Goal: Transaction & Acquisition: Purchase product/service

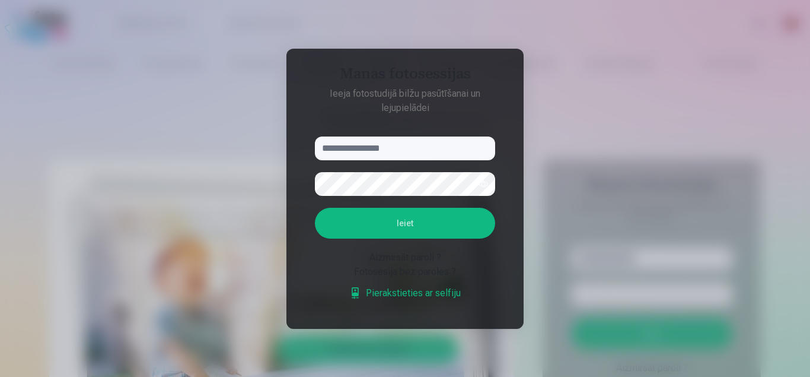
type input "*"
type input "**********"
click at [315, 208] on button "Ieiet" at bounding box center [405, 223] width 180 height 31
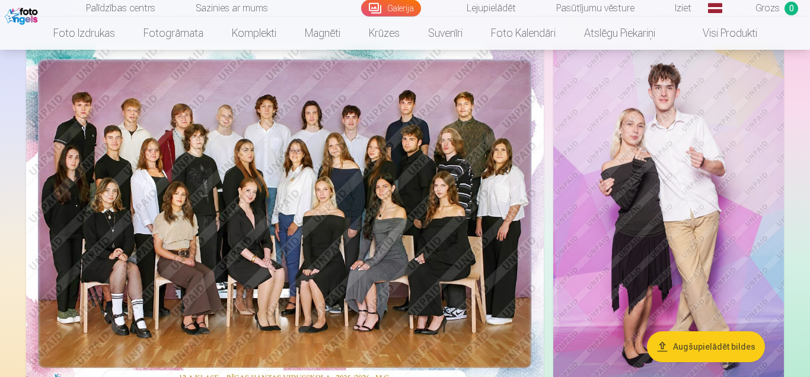
scroll to position [121, 0]
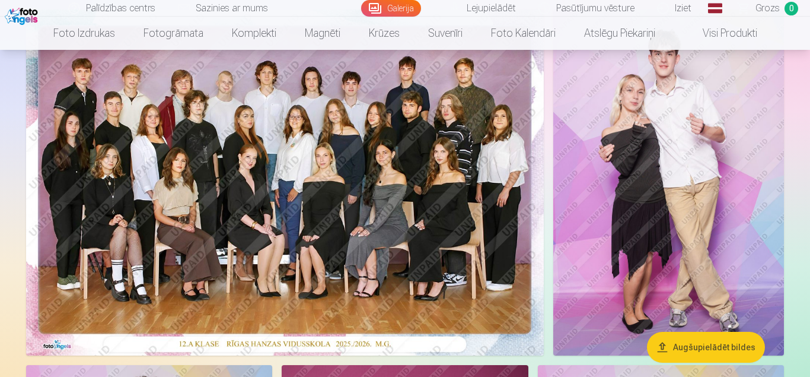
click at [332, 225] on img at bounding box center [285, 182] width 518 height 346
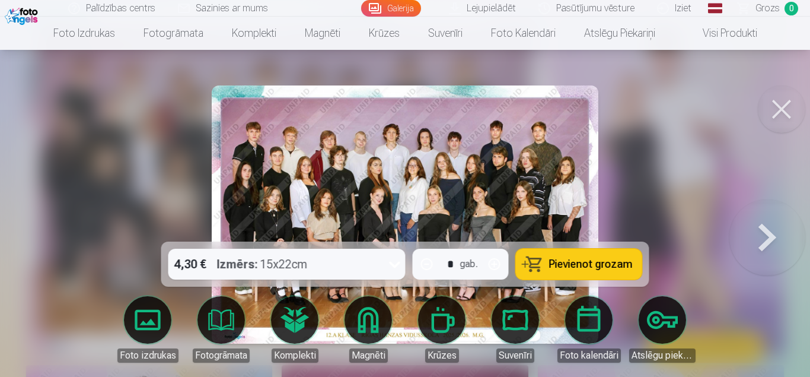
click at [539, 256] on button "Pievienot grozam" at bounding box center [579, 264] width 126 height 31
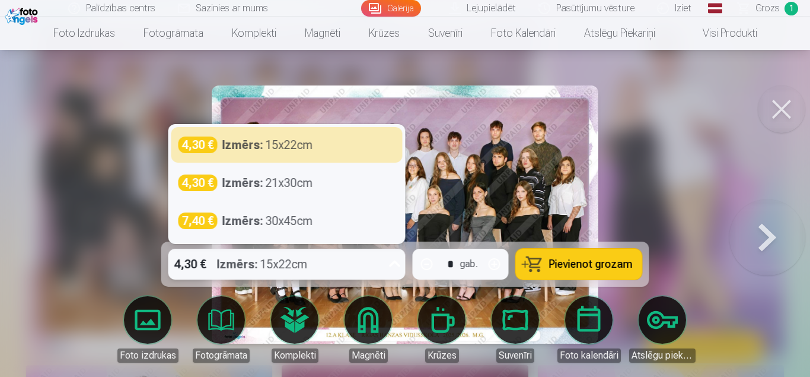
click at [362, 262] on div "4,30 € Izmērs : 15x22cm" at bounding box center [275, 264] width 215 height 31
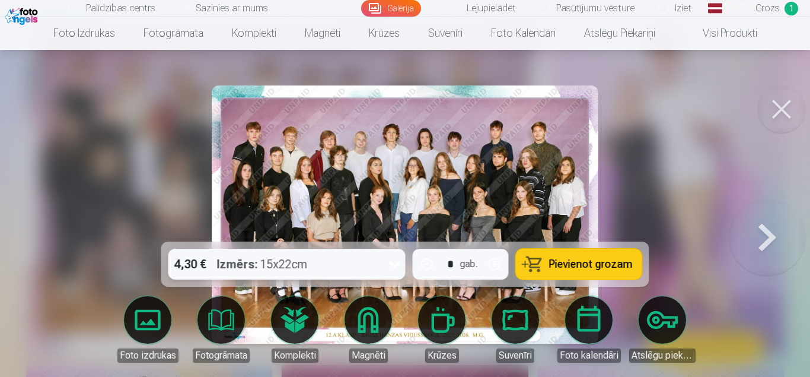
click at [754, 230] on button at bounding box center [768, 214] width 76 height 30
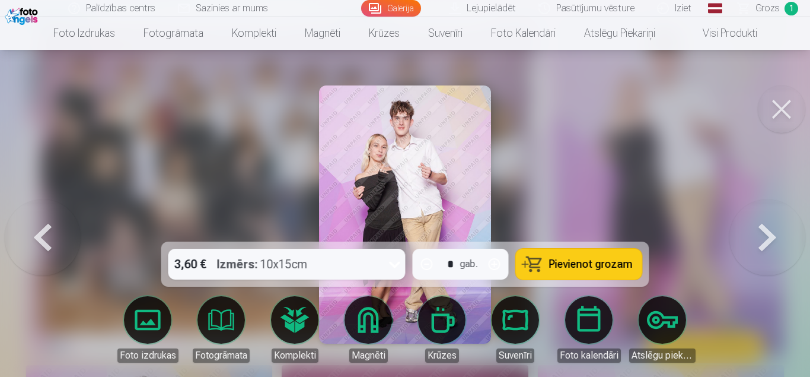
click at [569, 259] on span "Pievienot grozam" at bounding box center [591, 264] width 84 height 11
click at [759, 230] on button at bounding box center [768, 214] width 76 height 30
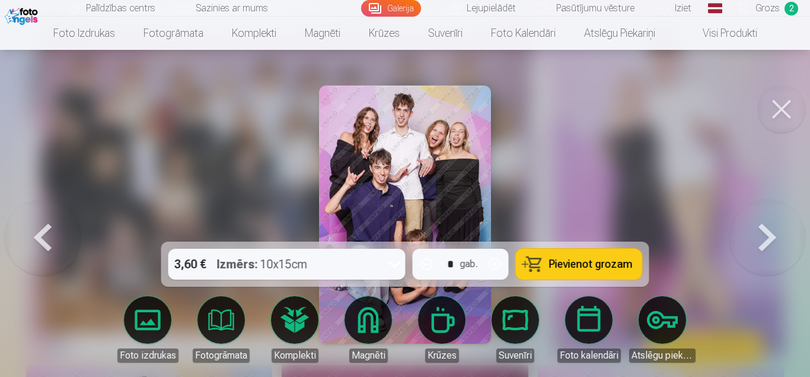
click at [604, 262] on span "Pievienot grozam" at bounding box center [591, 264] width 84 height 11
click at [781, 230] on button at bounding box center [768, 214] width 76 height 30
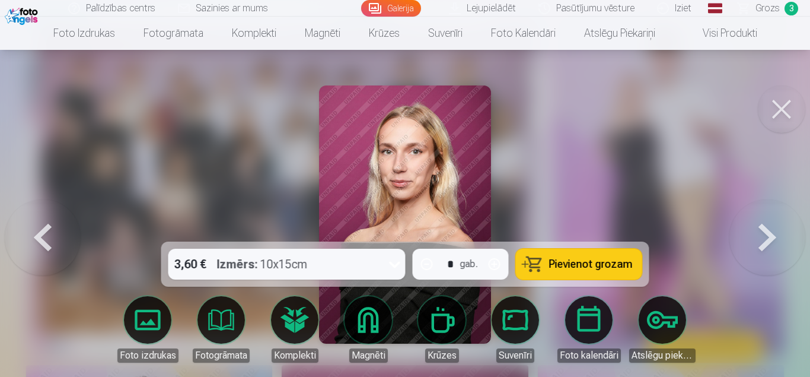
click at [739, 230] on button at bounding box center [768, 214] width 76 height 30
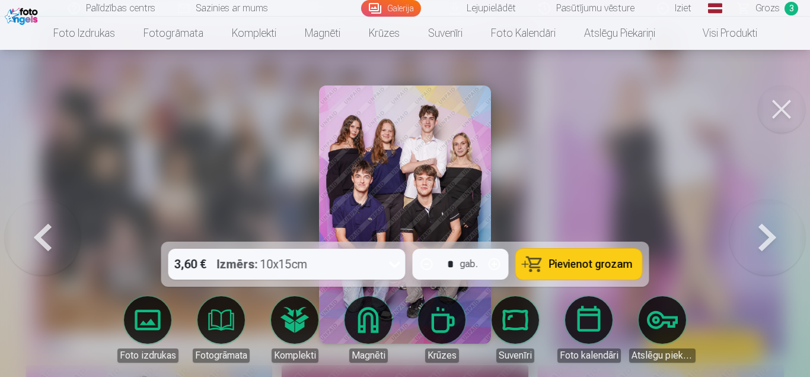
click at [570, 266] on span "Pievienot grozam" at bounding box center [591, 264] width 84 height 11
click at [763, 230] on button at bounding box center [768, 214] width 76 height 30
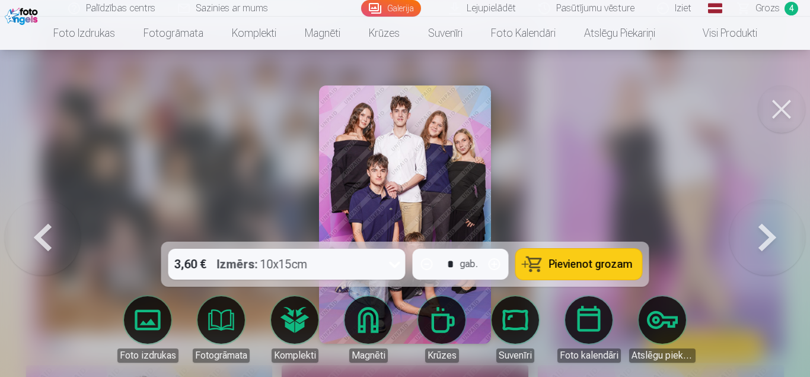
click at [775, 14] on span "Grozs" at bounding box center [768, 8] width 24 height 14
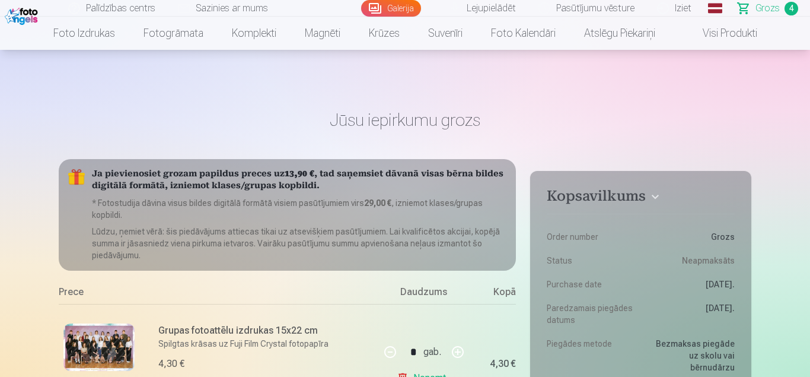
scroll to position [121, 0]
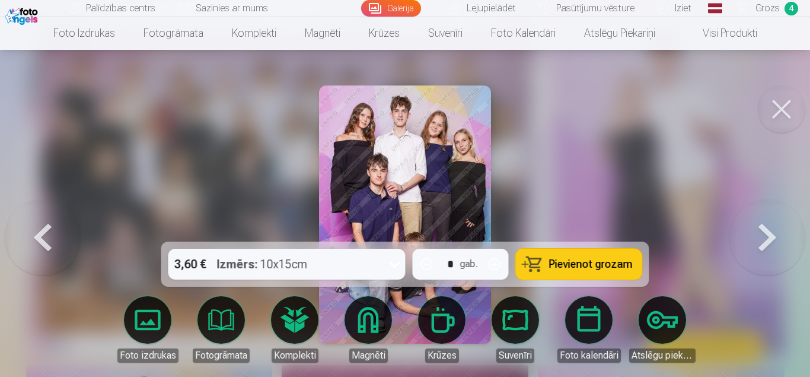
click at [46, 230] on button at bounding box center [43, 214] width 76 height 30
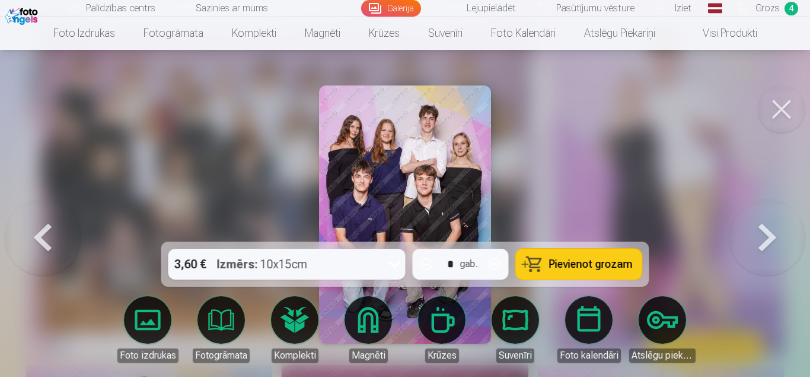
click at [46, 230] on button at bounding box center [43, 214] width 76 height 30
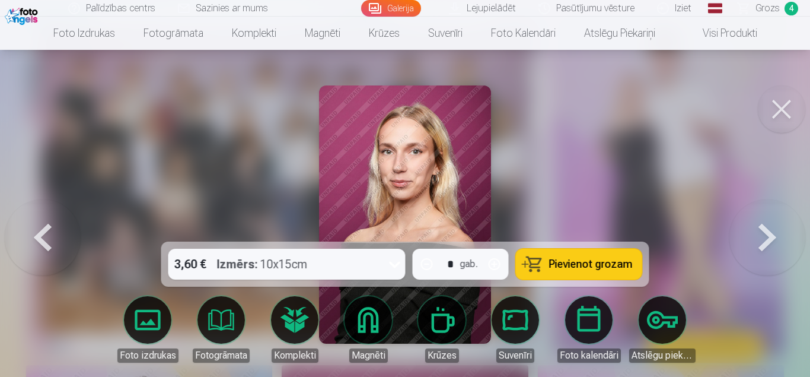
click at [753, 230] on button at bounding box center [768, 214] width 76 height 30
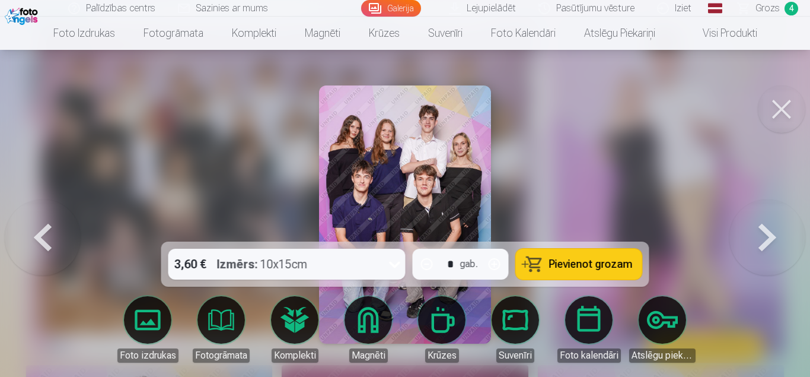
click at [753, 230] on button at bounding box center [768, 214] width 76 height 30
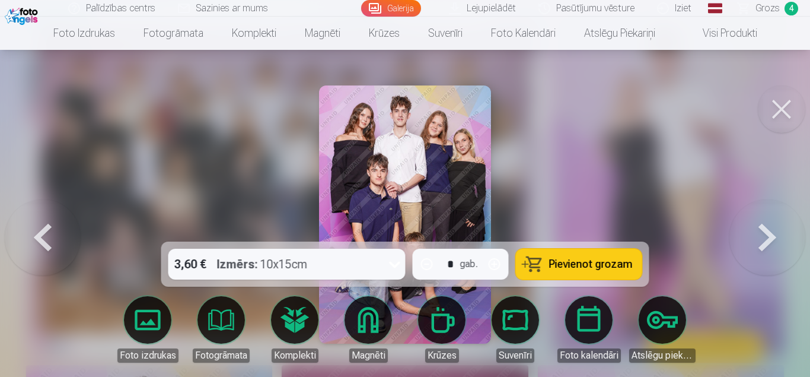
click at [49, 230] on button at bounding box center [43, 214] width 76 height 30
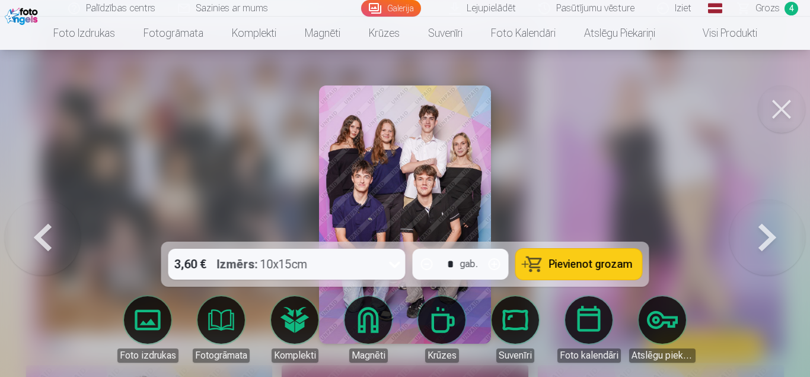
click at [763, 230] on button at bounding box center [768, 214] width 76 height 30
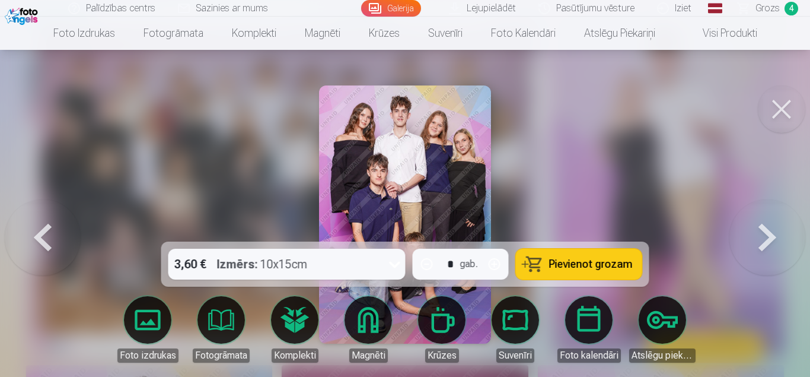
click at [33, 230] on button at bounding box center [43, 214] width 76 height 30
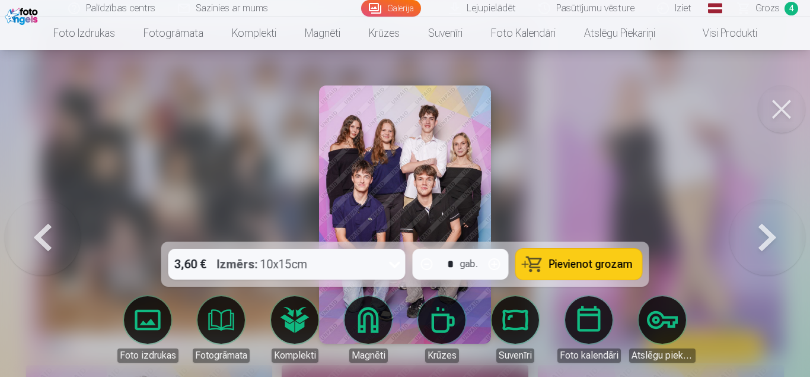
click at [798, 230] on button at bounding box center [768, 214] width 76 height 30
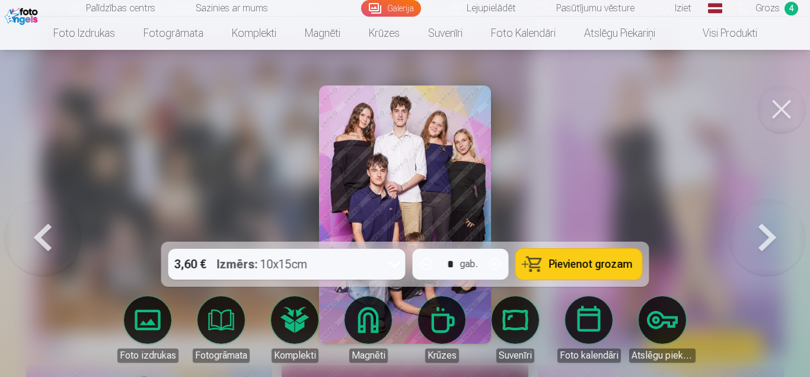
click at [109, 202] on div at bounding box center [405, 188] width 810 height 377
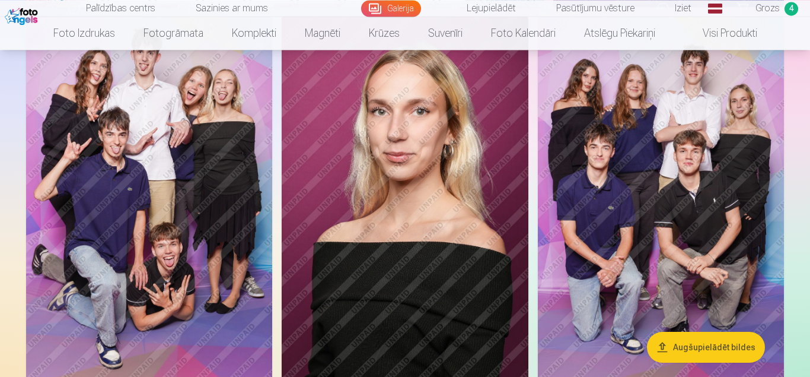
scroll to position [464, 0]
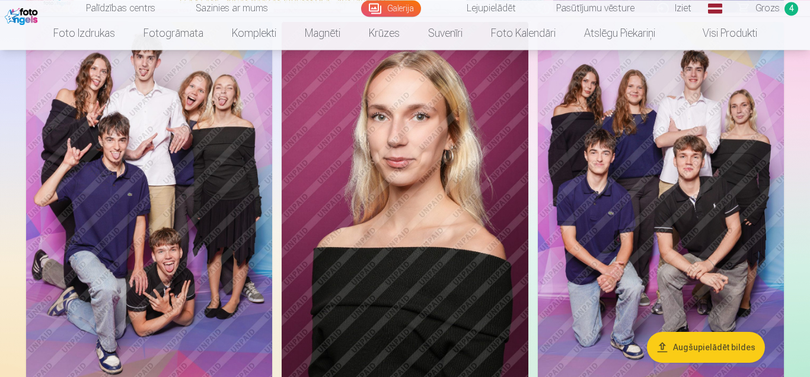
click at [635, 181] on img at bounding box center [661, 207] width 246 height 370
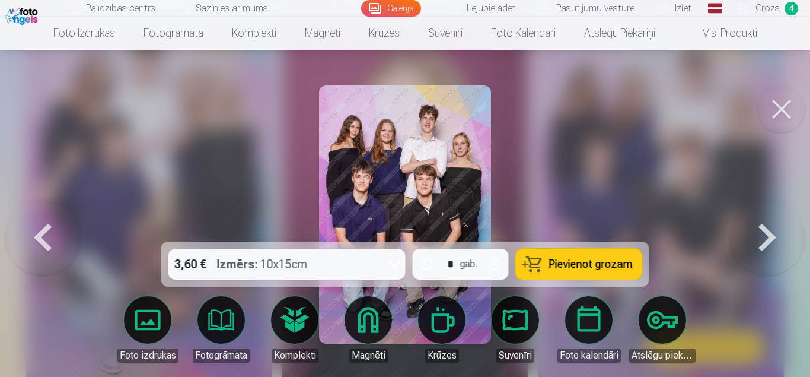
click at [769, 113] on button at bounding box center [781, 108] width 47 height 47
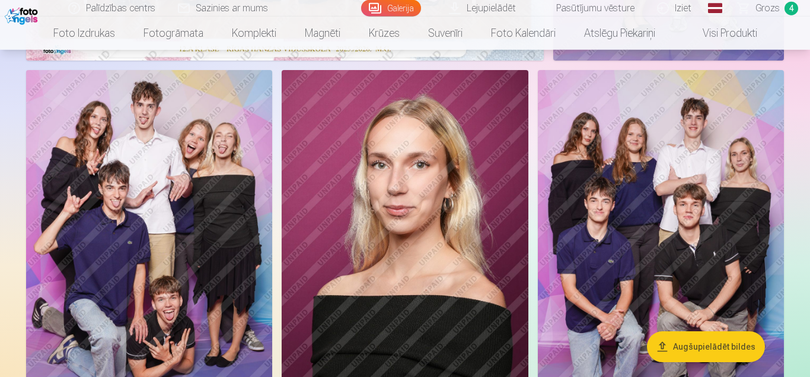
scroll to position [415, 0]
click at [785, 3] on link "Grozs 4" at bounding box center [768, 8] width 83 height 17
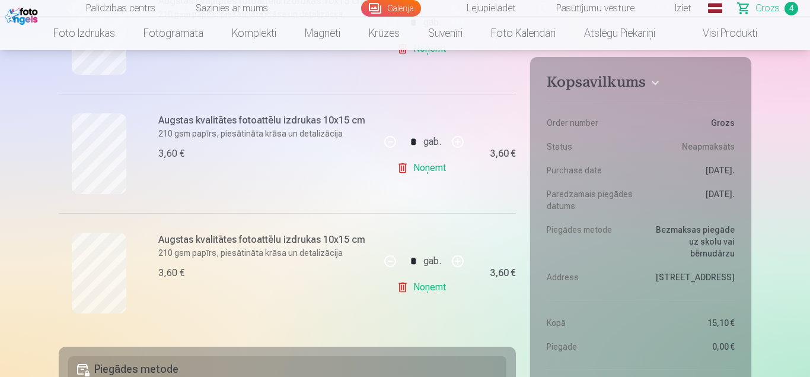
scroll to position [449, 0]
click at [400, 284] on link "Noņemt" at bounding box center [424, 287] width 54 height 24
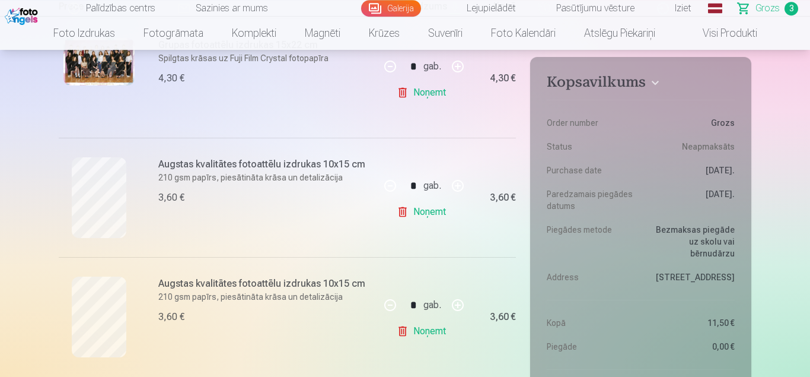
scroll to position [297, 0]
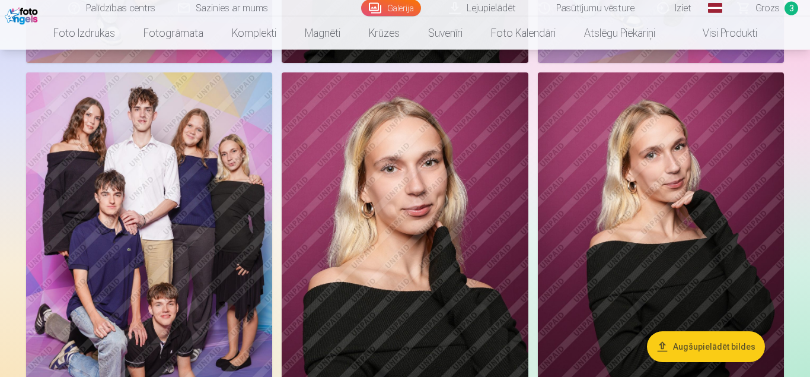
scroll to position [793, 0]
click at [215, 198] on img at bounding box center [149, 257] width 246 height 370
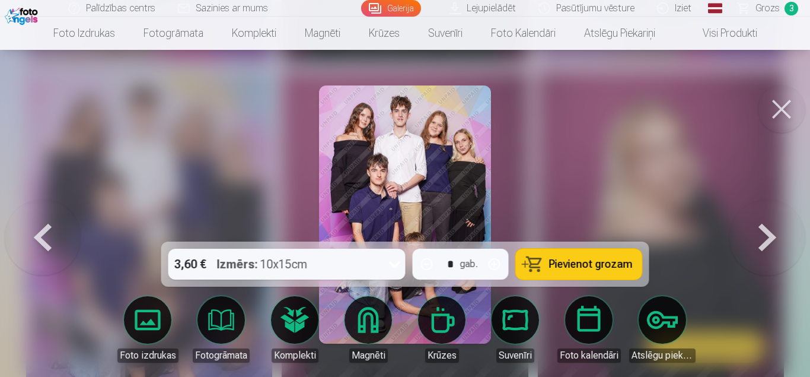
click at [591, 261] on span "Pievienot grozam" at bounding box center [591, 264] width 84 height 11
click at [780, 230] on button at bounding box center [768, 214] width 76 height 30
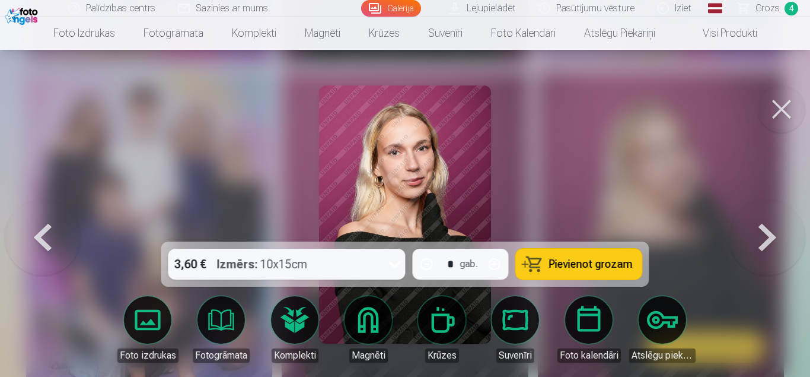
click at [780, 230] on button at bounding box center [768, 214] width 76 height 30
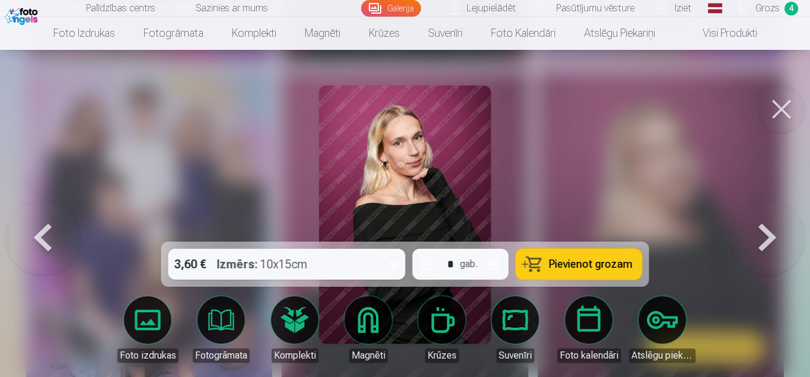
click at [780, 230] on button at bounding box center [768, 214] width 76 height 30
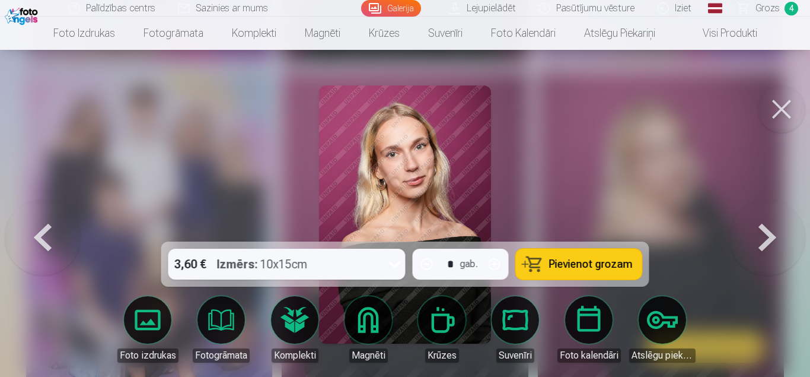
click at [780, 230] on button at bounding box center [768, 214] width 76 height 30
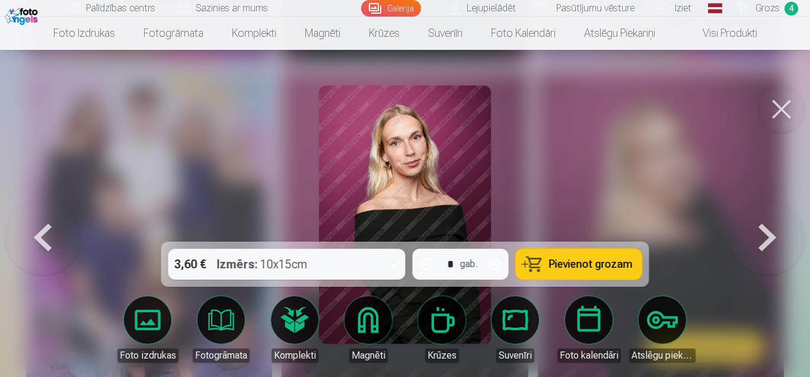
click at [780, 230] on button at bounding box center [768, 214] width 76 height 30
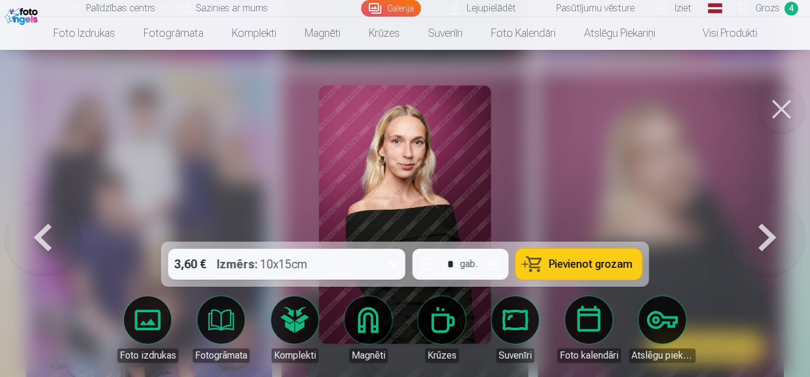
click at [780, 230] on button at bounding box center [768, 214] width 76 height 30
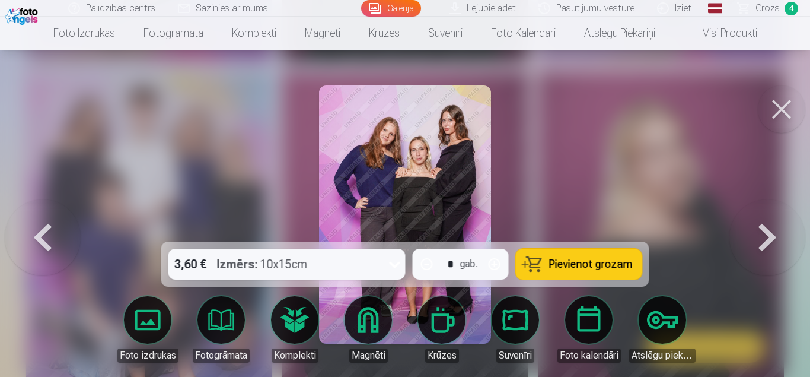
click at [780, 230] on button at bounding box center [768, 214] width 76 height 30
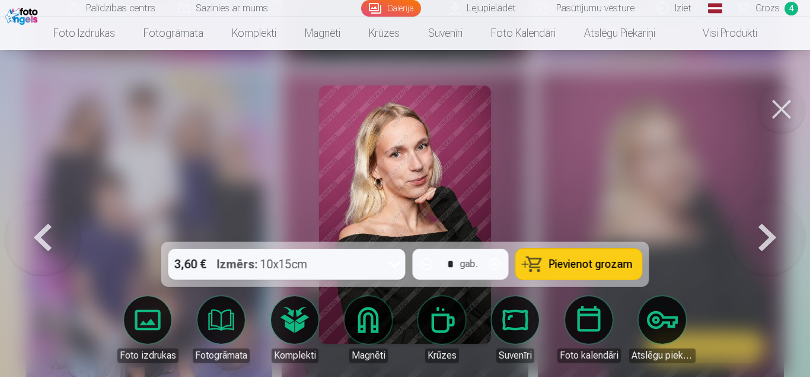
click at [763, 75] on div at bounding box center [405, 188] width 810 height 377
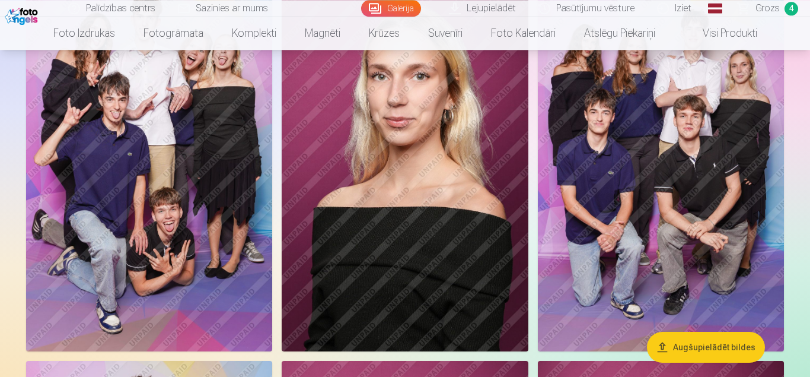
scroll to position [478, 0]
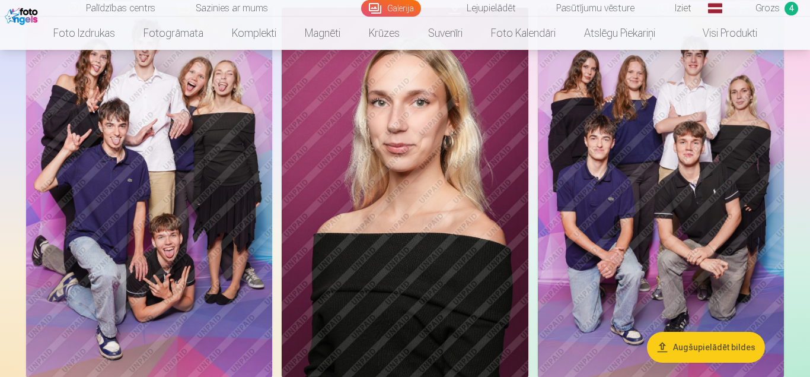
click at [602, 135] on img at bounding box center [661, 193] width 246 height 370
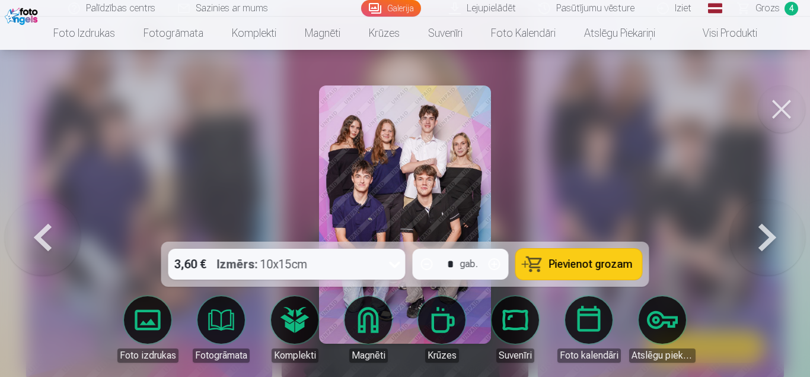
click at [776, 121] on button at bounding box center [781, 108] width 47 height 47
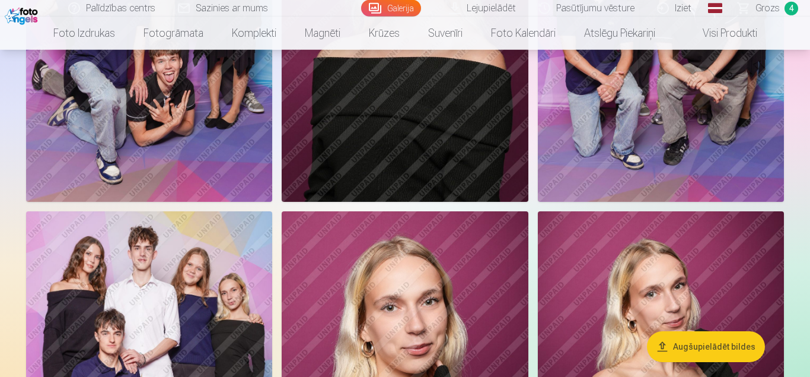
scroll to position [791, 0]
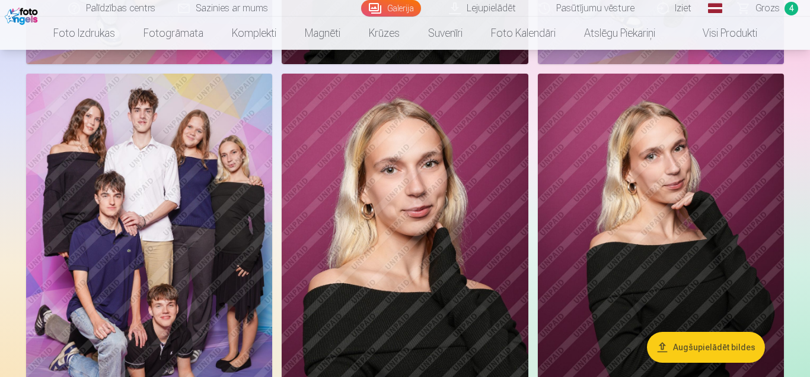
click at [774, 11] on span "Grozs" at bounding box center [768, 8] width 24 height 14
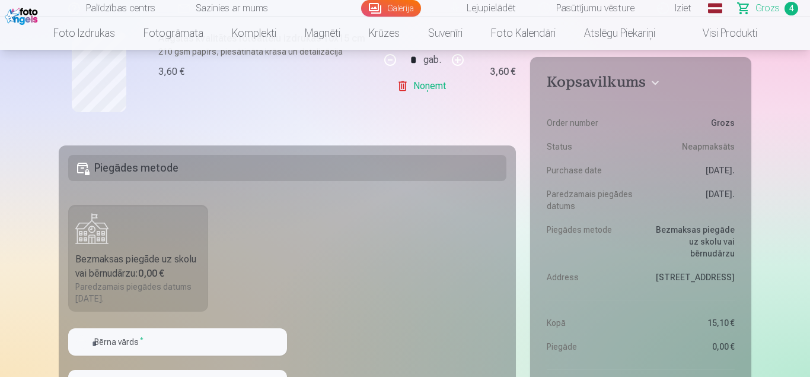
scroll to position [726, 0]
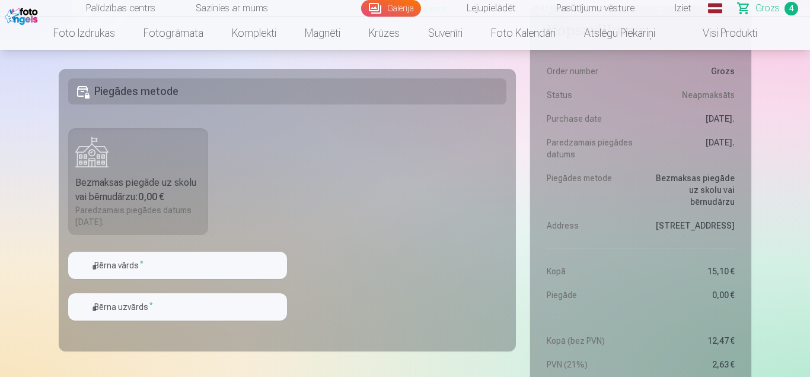
click at [129, 178] on div "Bezmaksas piegāde uz skolu vai bērnudārzu : 0,00 €" at bounding box center [138, 190] width 126 height 28
click at [186, 263] on input "text" at bounding box center [177, 265] width 219 height 27
type input "*"
type input "******"
click at [190, 314] on input "text" at bounding box center [177, 306] width 219 height 27
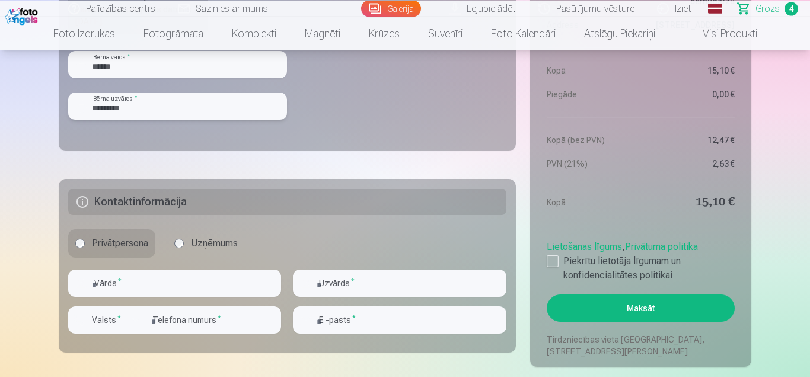
scroll to position [968, 0]
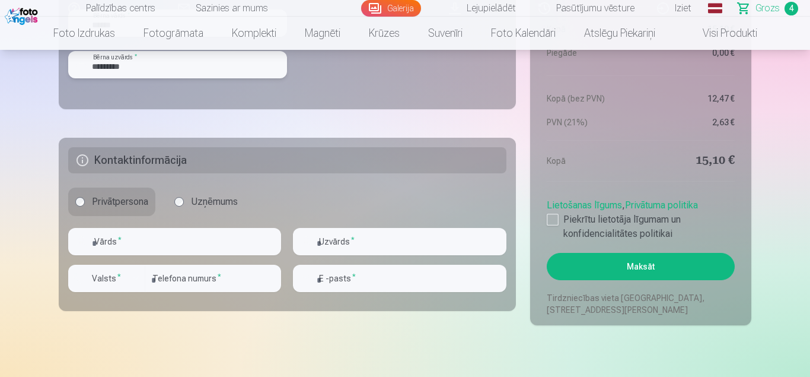
type input "*********"
click at [146, 245] on input "text" at bounding box center [174, 241] width 213 height 27
type input "****"
click at [367, 246] on input "text" at bounding box center [399, 241] width 213 height 27
type input "*********"
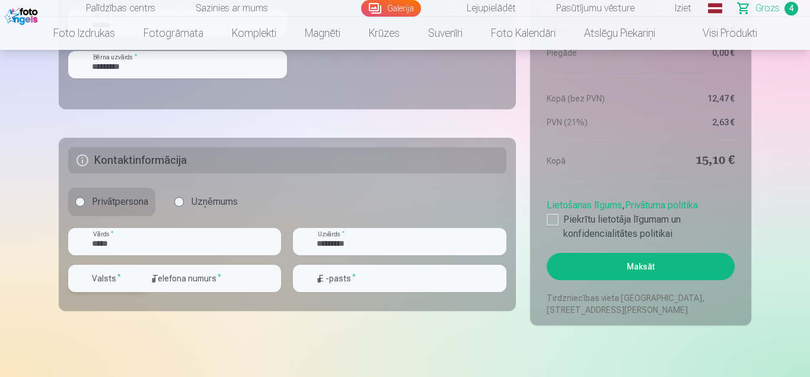
click at [137, 277] on div "button" at bounding box center [136, 278] width 14 height 14
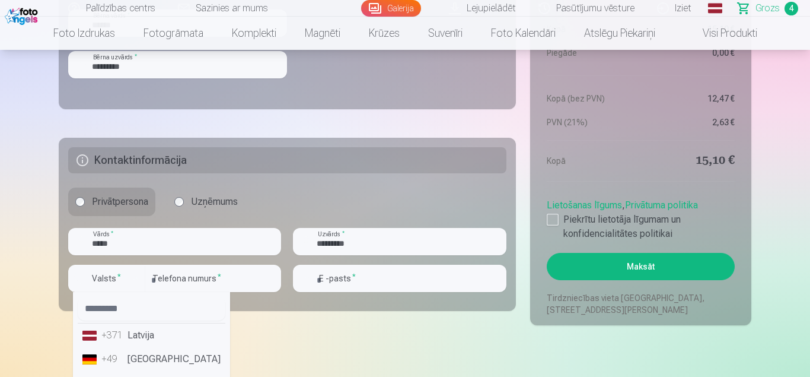
click at [137, 345] on li "+371 Latvija" at bounding box center [152, 335] width 148 height 24
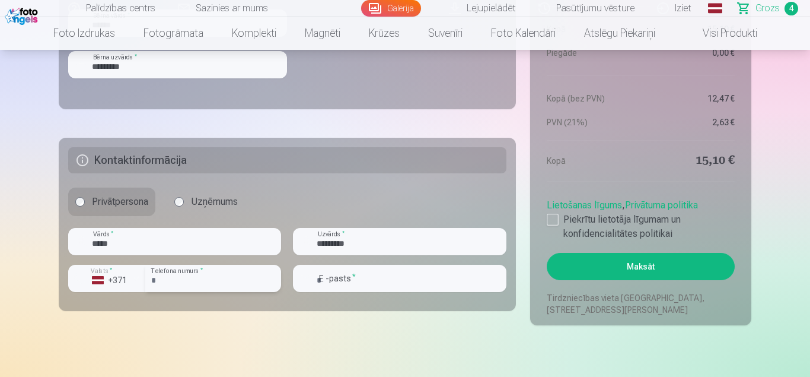
click at [198, 273] on input "number" at bounding box center [213, 278] width 136 height 27
click at [180, 286] on input "*****" at bounding box center [213, 278] width 136 height 27
type input "*"
type input "**"
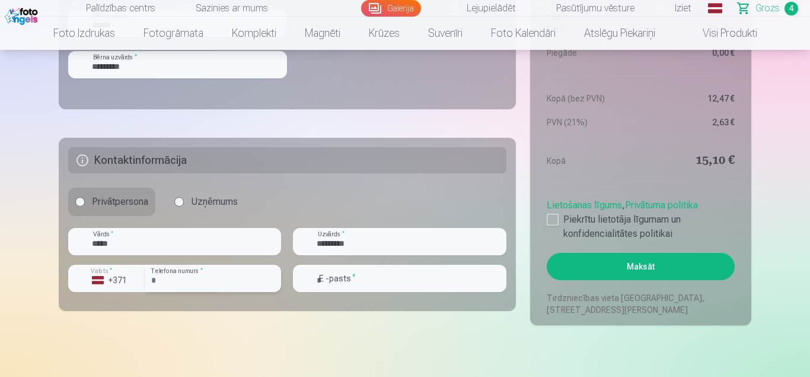
type input "********"
click at [368, 282] on input "email" at bounding box center [399, 278] width 213 height 27
type input "**********"
click at [552, 220] on div at bounding box center [553, 220] width 12 height 12
click at [649, 270] on button "Maksāt" at bounding box center [641, 266] width 188 height 27
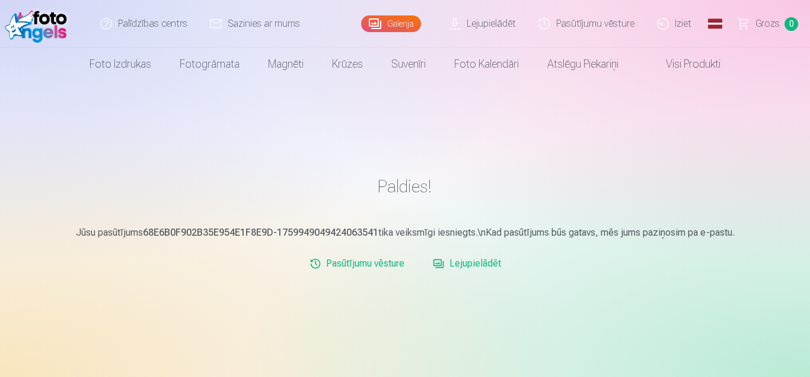
click at [479, 260] on link "Lejupielādēt" at bounding box center [467, 264] width 78 height 24
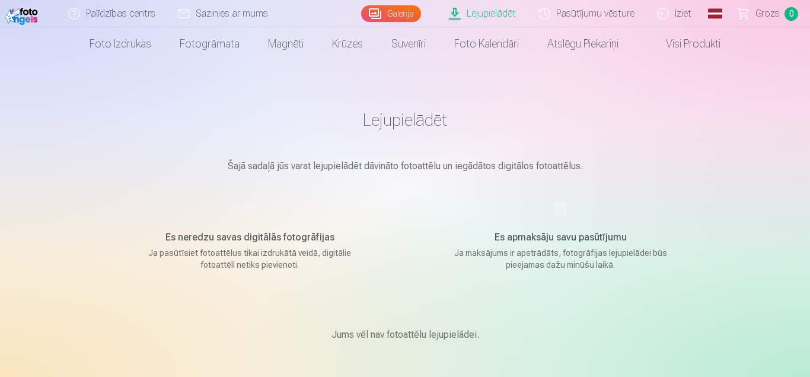
scroll to position [61, 0]
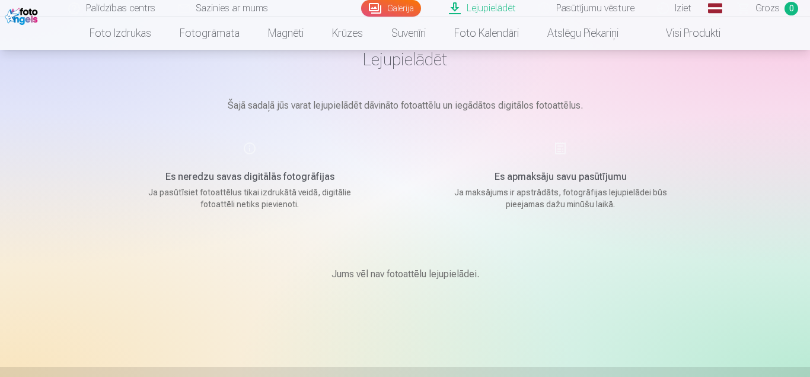
click at [556, 145] on div "Es apmaksāju savu pasūtījumu Ja maksājums ir apstrādāts, fotogrāfijas lejupielā…" at bounding box center [560, 175] width 282 height 69
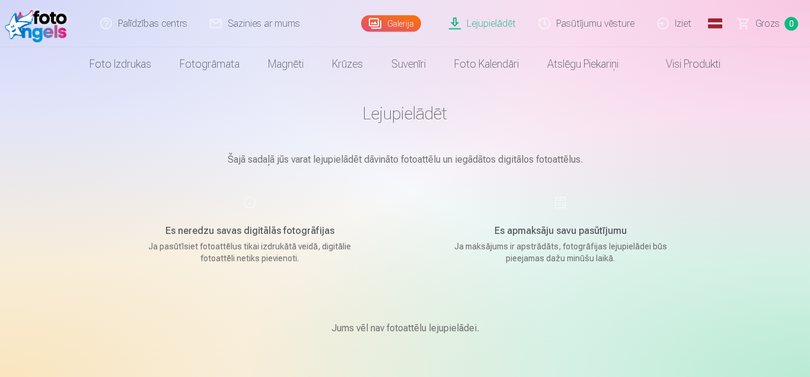
scroll to position [0, 0]
